Goal: Check status: Check status

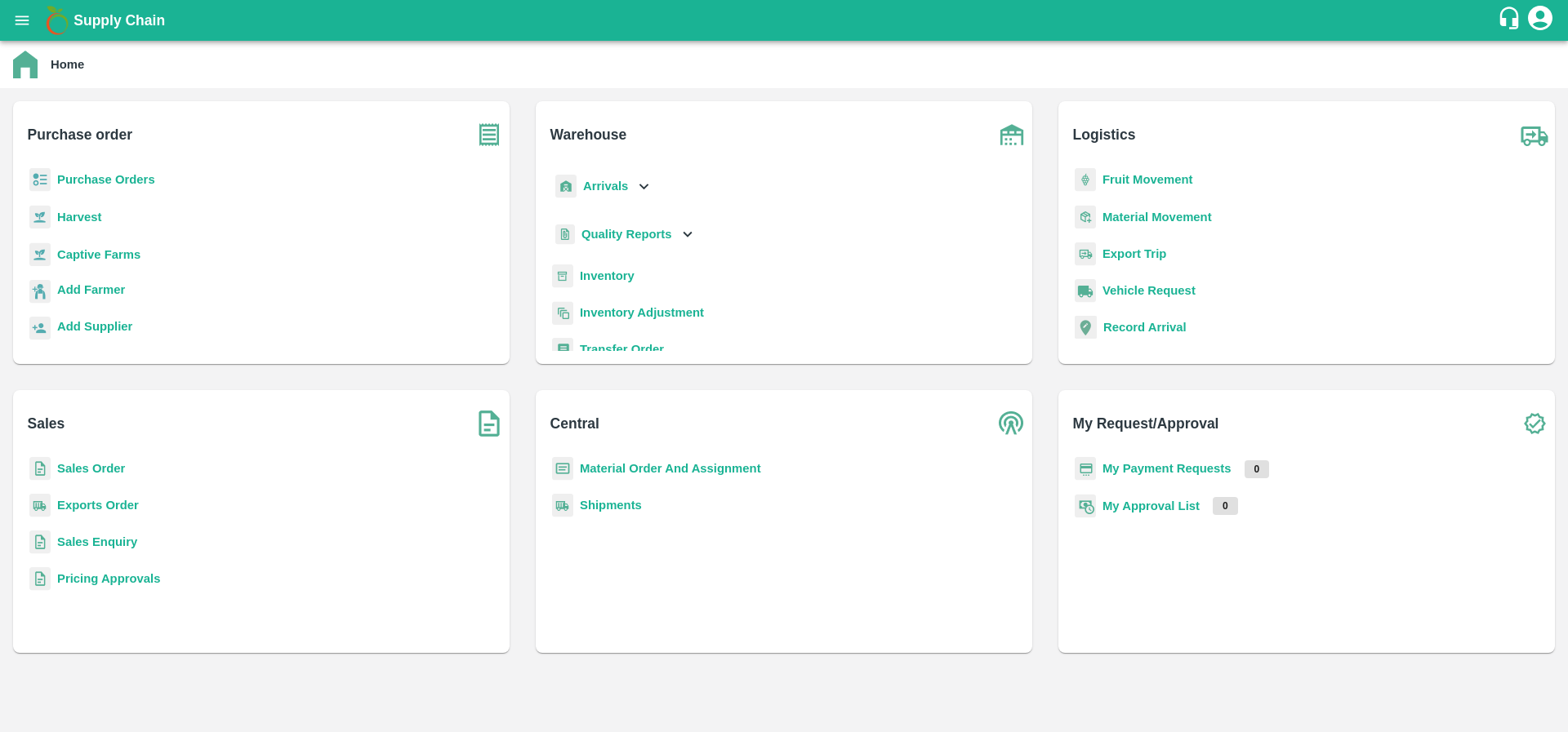
click at [80, 467] on b "Sales Order" at bounding box center [92, 468] width 68 height 13
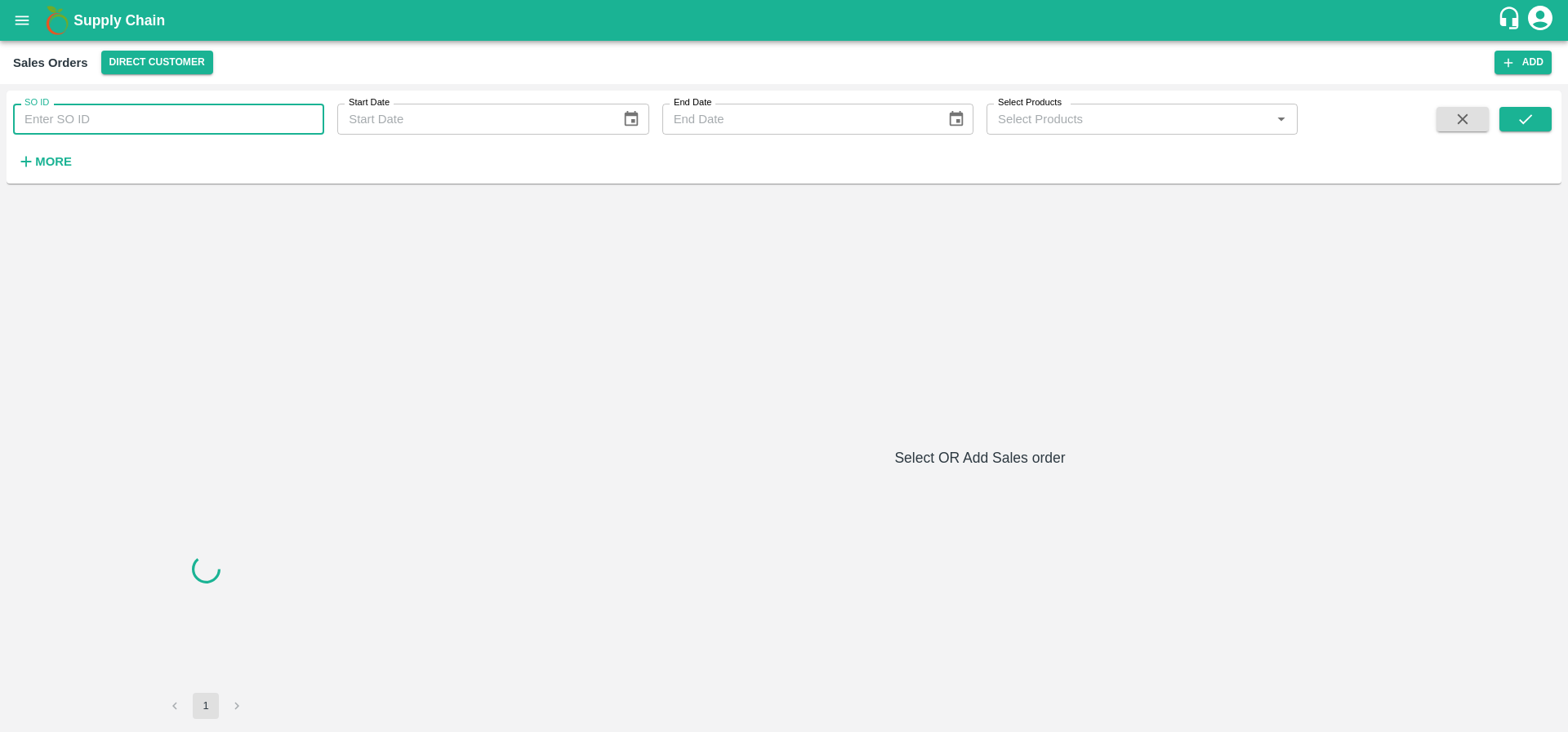
click at [125, 112] on input "SO ID" at bounding box center [168, 120] width 312 height 31
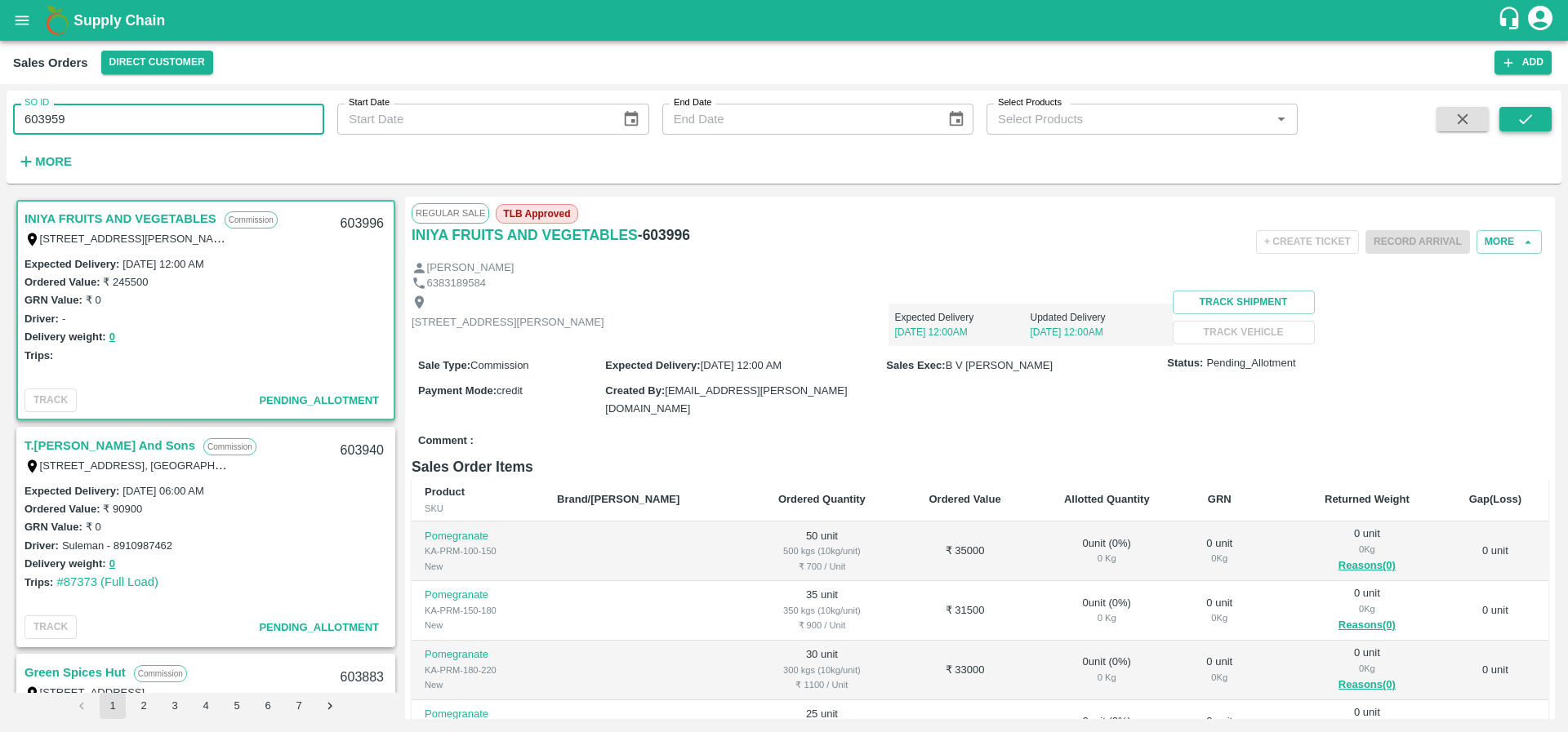
type input "603959"
click at [1521, 116] on icon "submit" at bounding box center [1525, 119] width 18 height 18
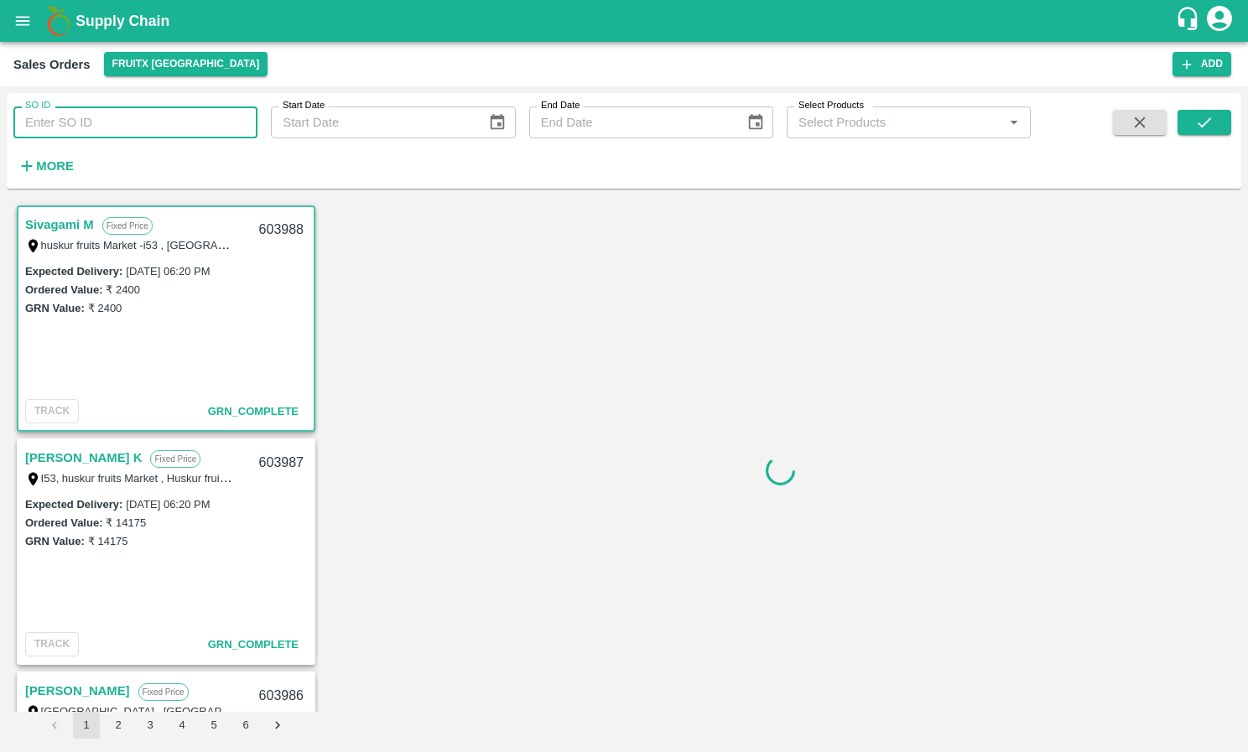
click at [90, 125] on input "SO ID" at bounding box center [135, 123] width 244 height 32
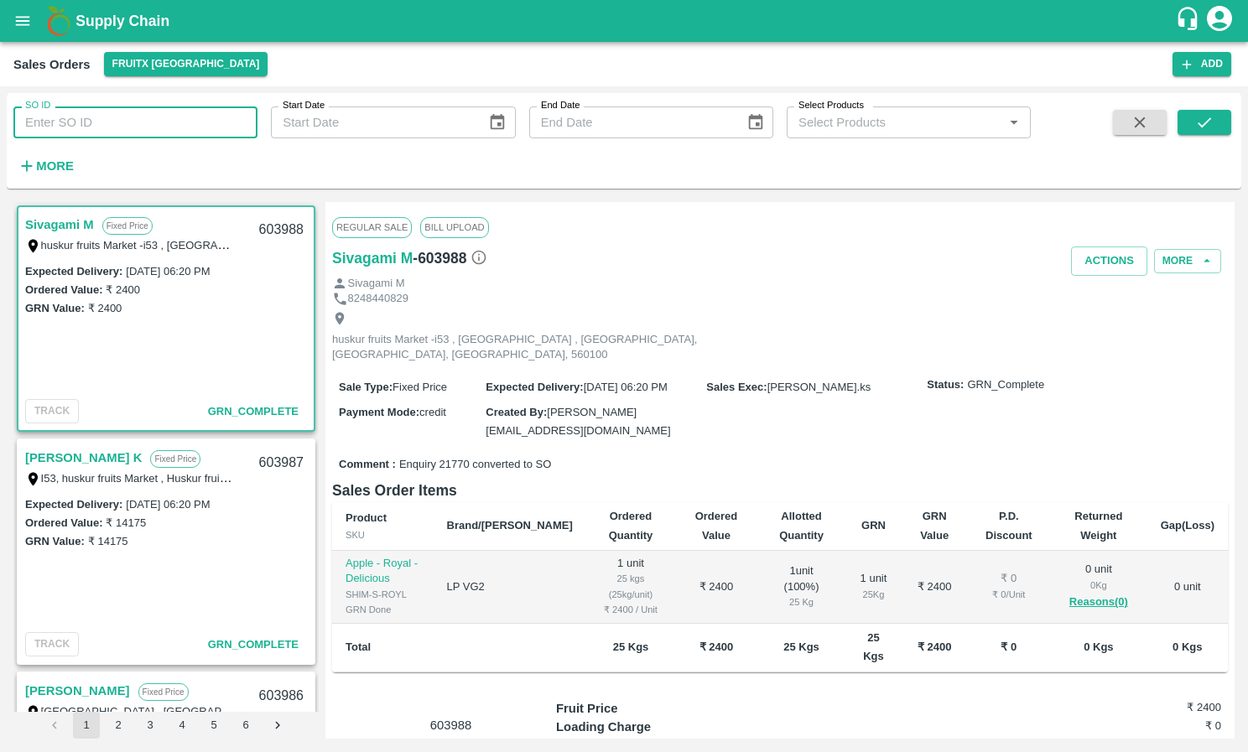
paste input "603959"
type input "603959"
click at [1195, 123] on icon "submit" at bounding box center [1204, 122] width 18 height 18
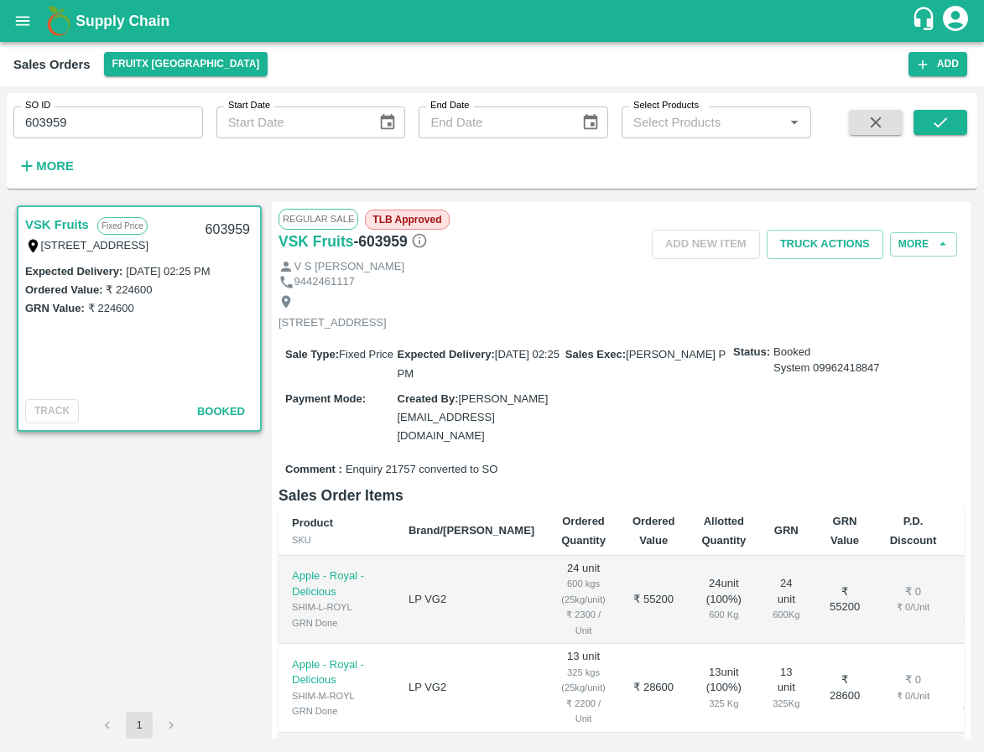
click at [80, 136] on input "603959" at bounding box center [108, 123] width 190 height 32
click at [79, 135] on input "603959" at bounding box center [108, 123] width 190 height 32
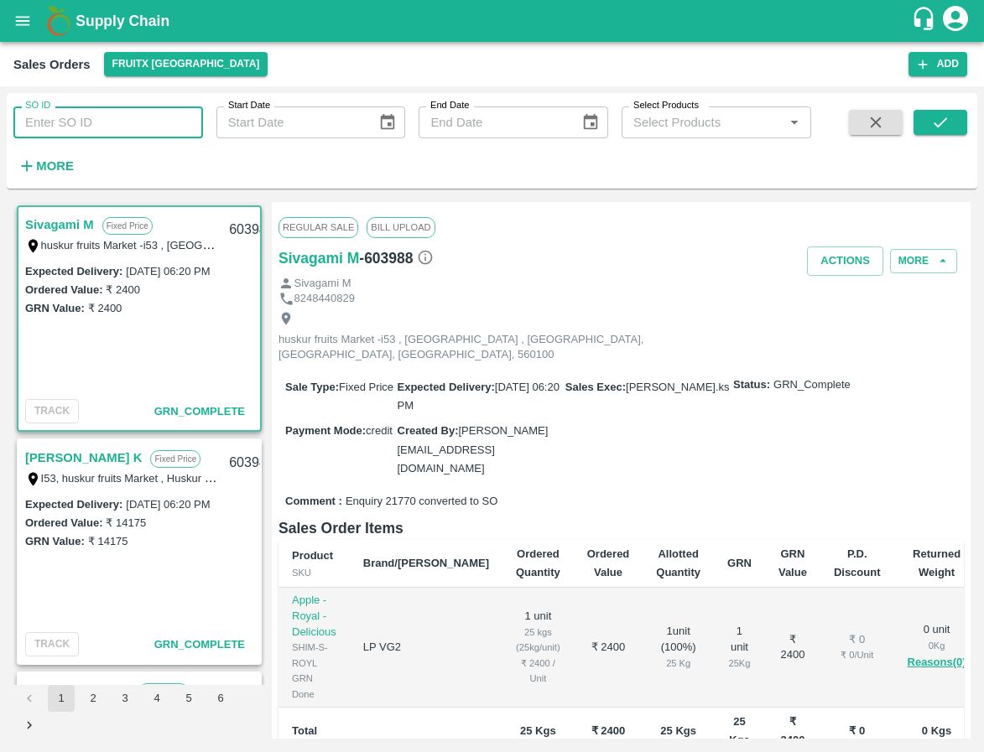
click at [149, 118] on input "SO ID" at bounding box center [108, 123] width 190 height 32
paste input "603959"
type input "603959"
click at [962, 112] on button "submit" at bounding box center [940, 122] width 54 height 25
